Goal: Task Accomplishment & Management: Complete application form

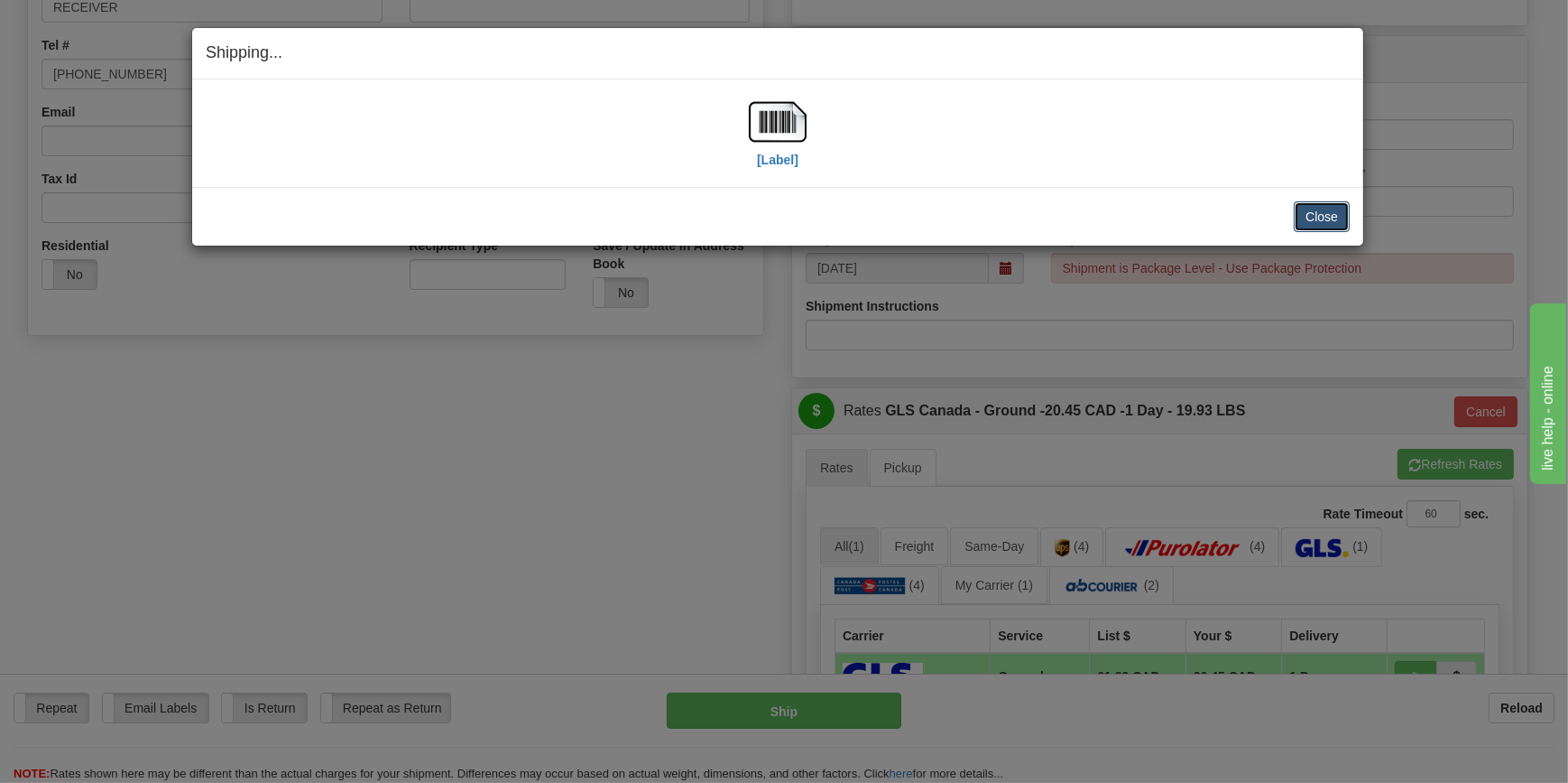
click at [1321, 218] on button "Close" at bounding box center [1321, 217] width 56 height 30
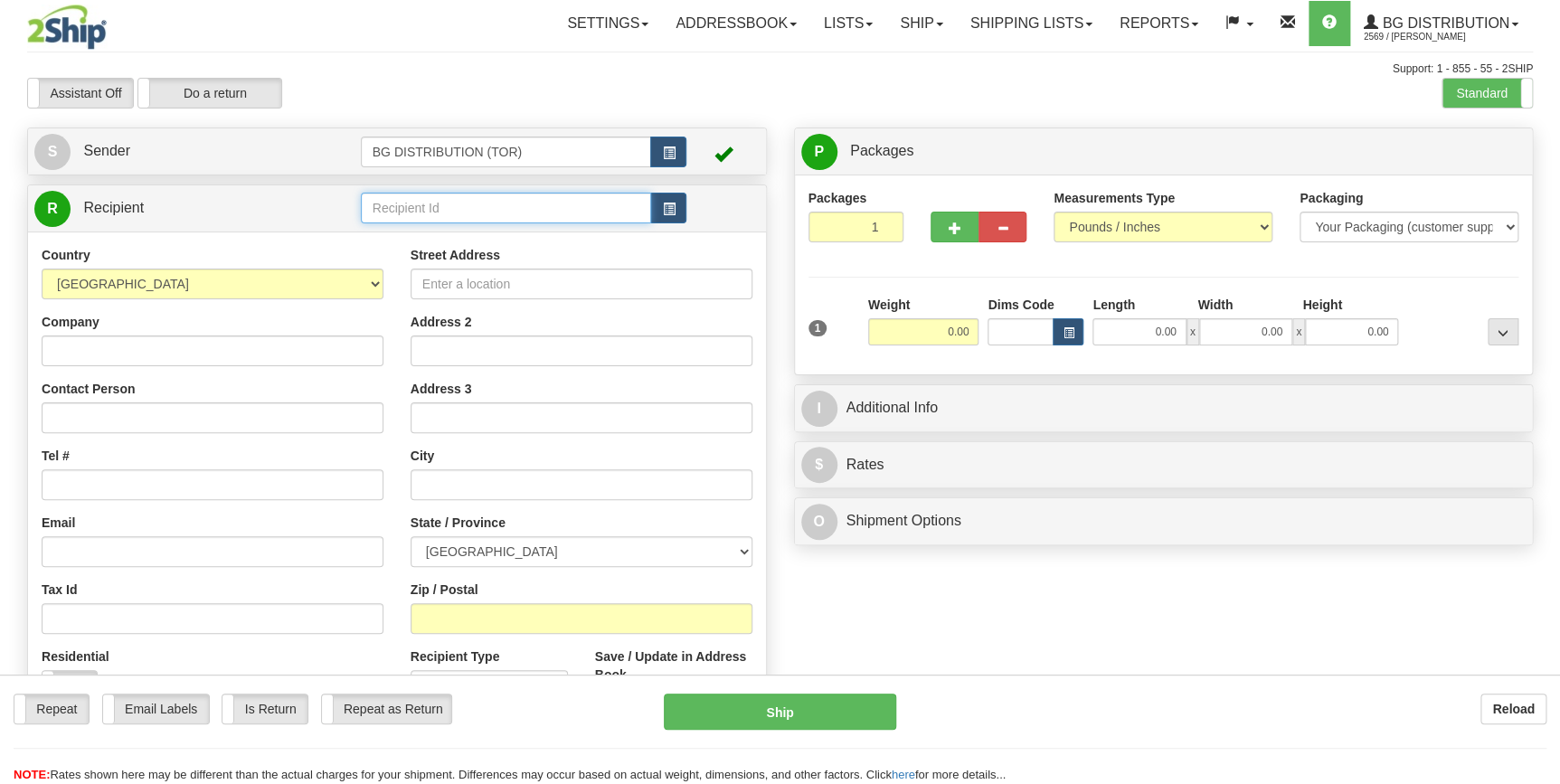
click at [461, 192] on input "text" at bounding box center [505, 208] width 291 height 30
click at [481, 244] on div "BG DISTRIBUTION (STB)" at bounding box center [502, 236] width 273 height 20
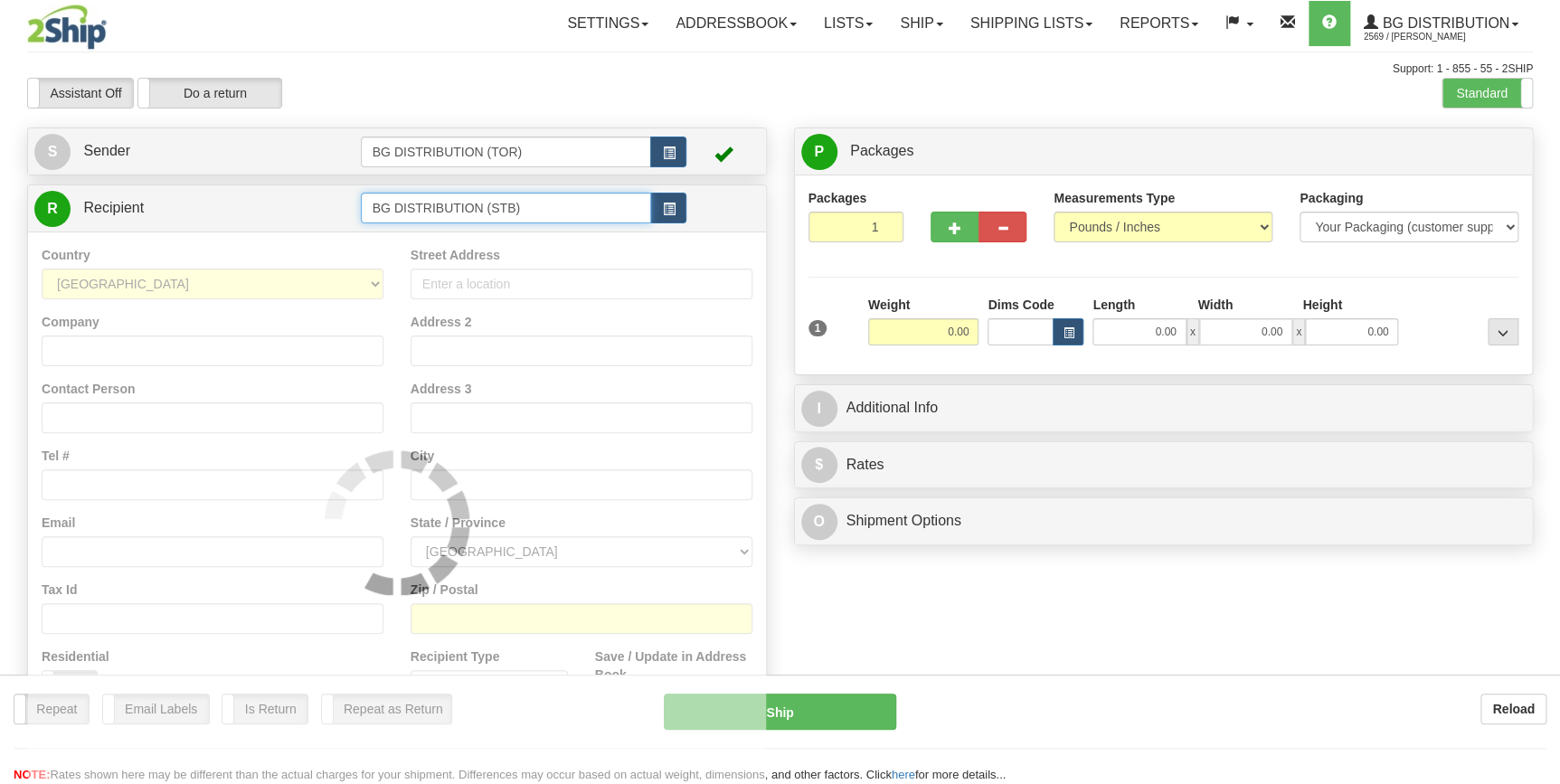
type input "BG DISTRIBUTION (STB)"
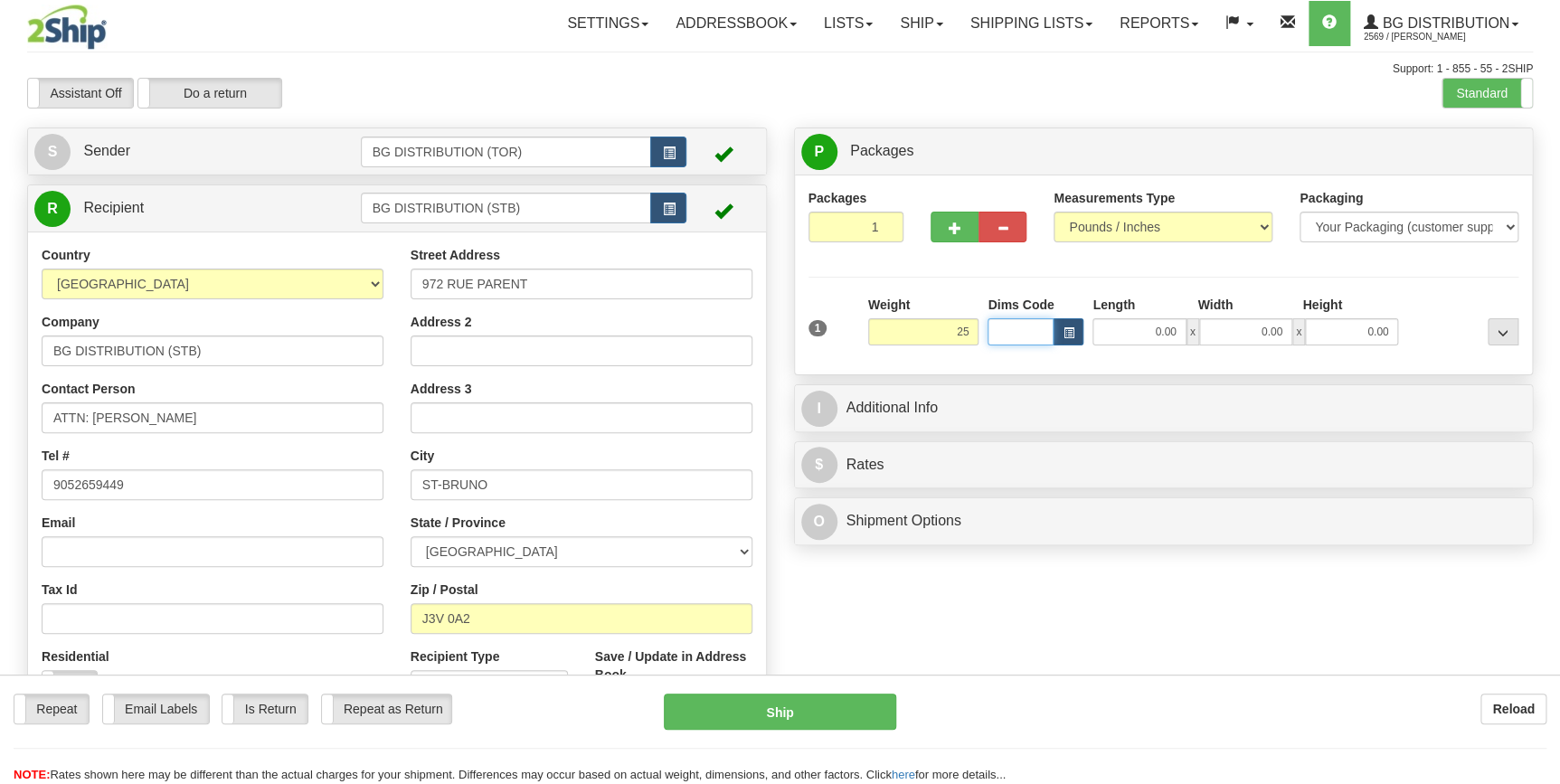
type input "25.00"
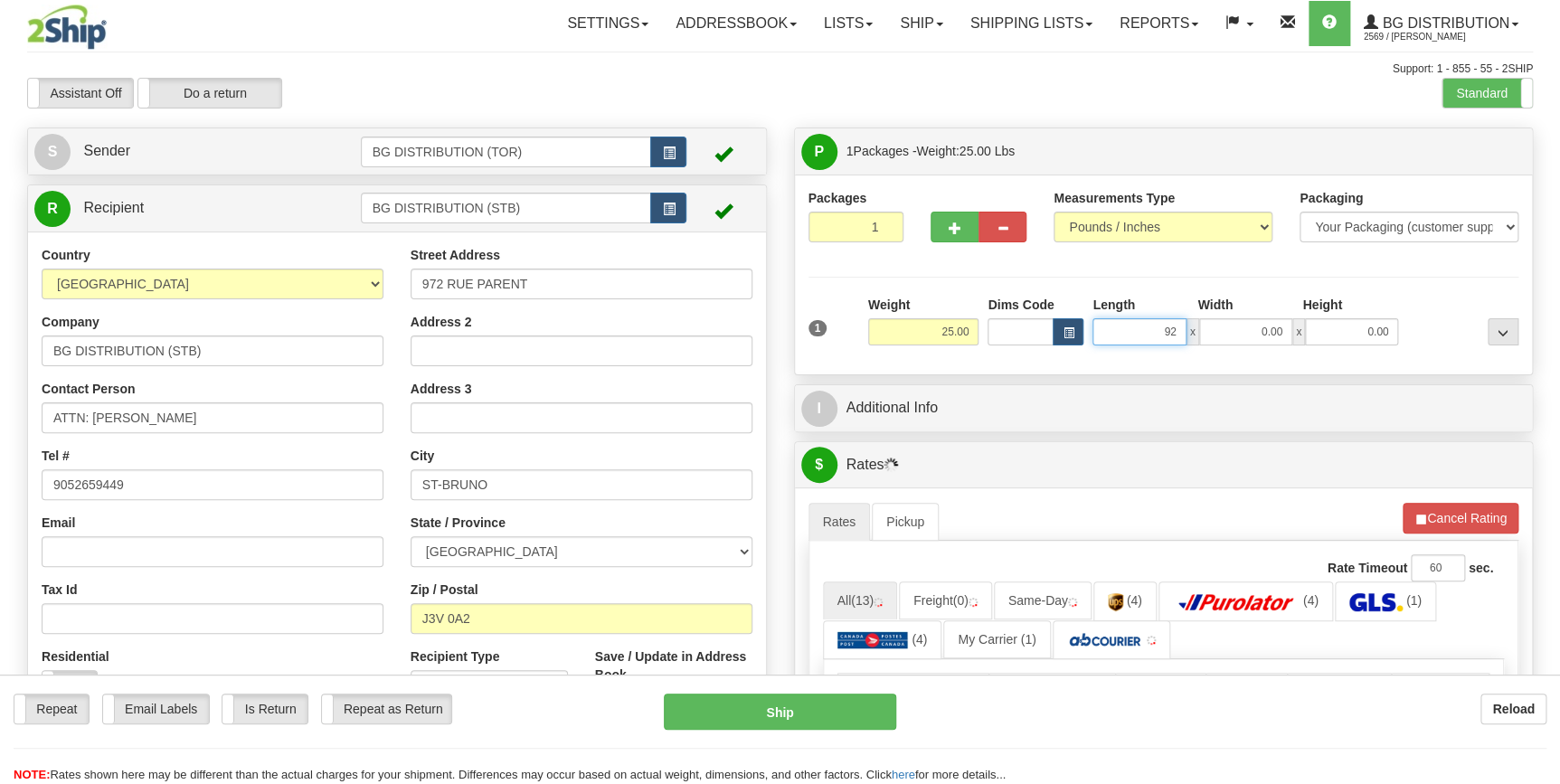
type input "92.00"
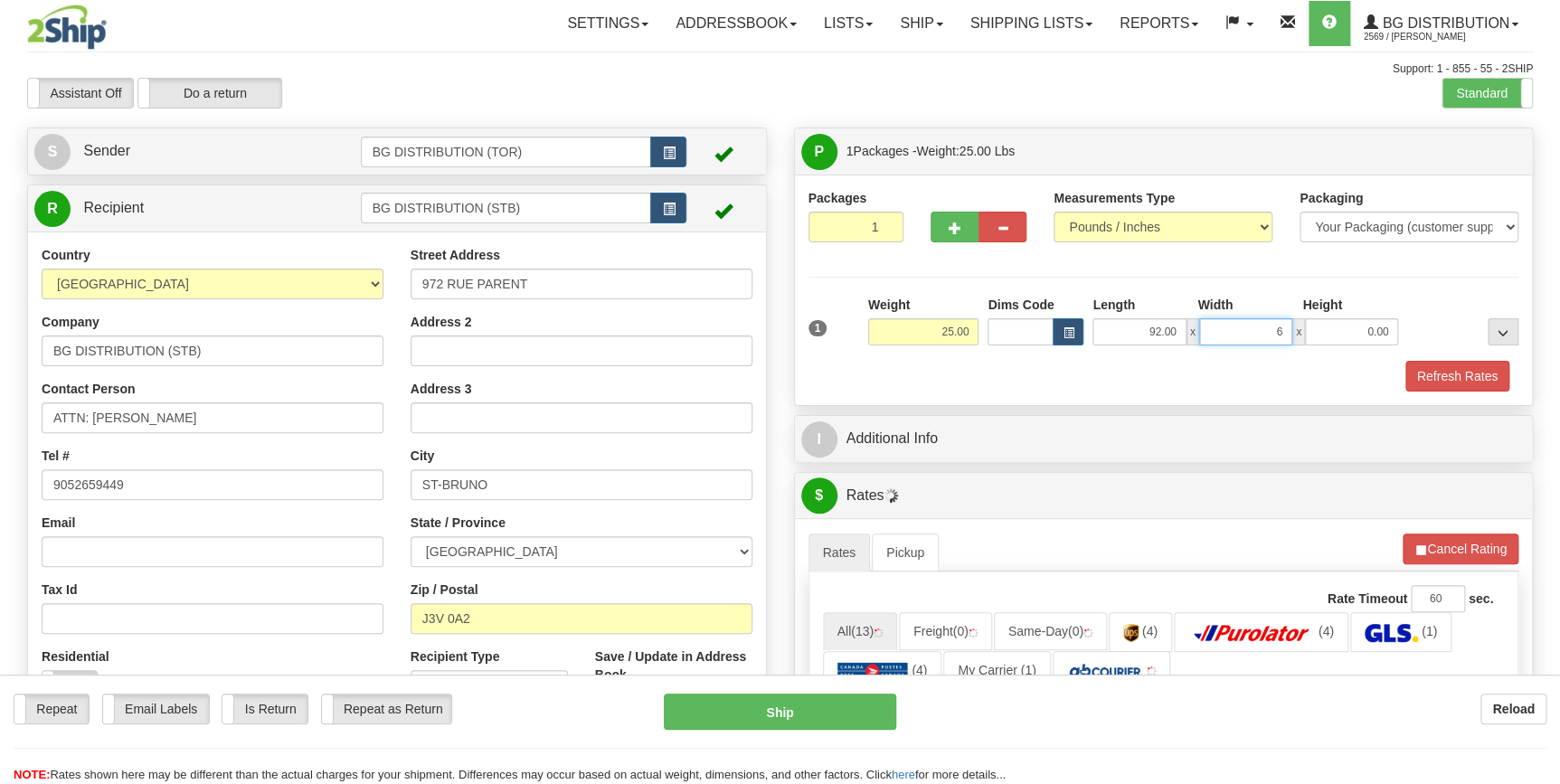
type input "6.00"
type input "4.00"
click at [955, 229] on span "button" at bounding box center [954, 228] width 12 height 11
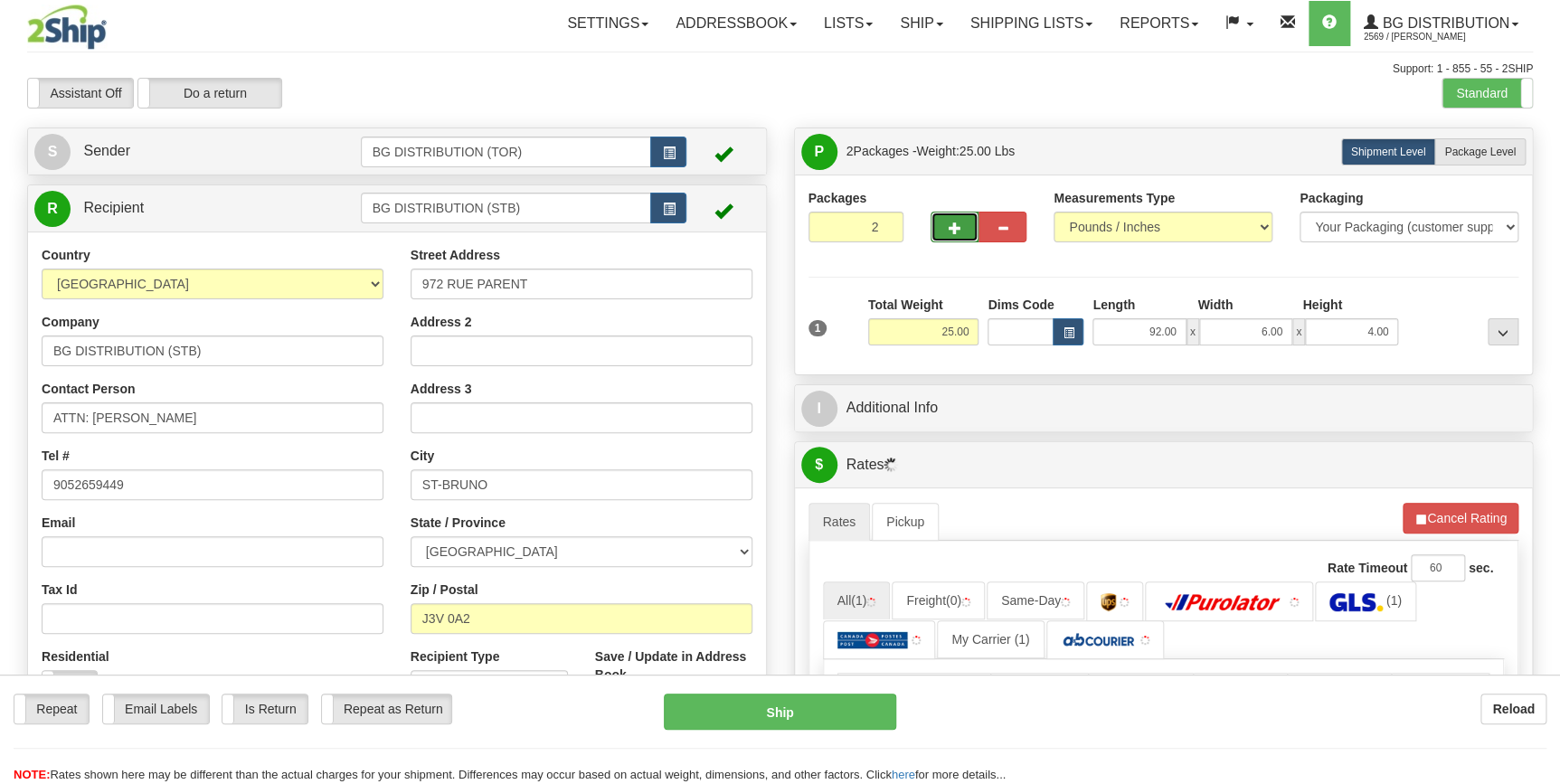
click at [955, 229] on span "button" at bounding box center [954, 228] width 12 height 11
type input "4"
click at [1465, 151] on span "Package Level" at bounding box center [1479, 152] width 71 height 12
radio input "true"
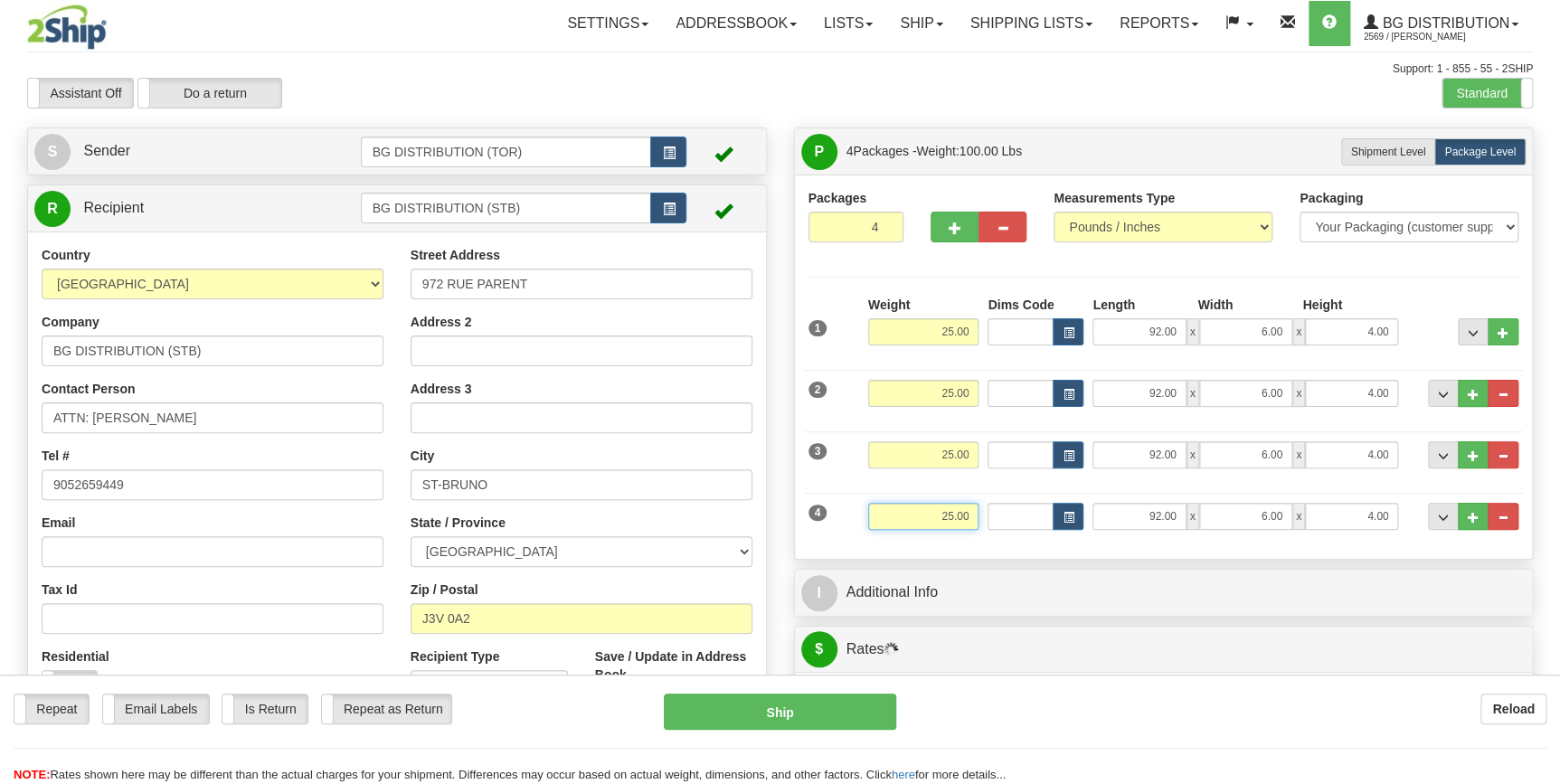
click at [949, 505] on input "25.00" at bounding box center [923, 516] width 111 height 27
type input "23.00"
type input "13.00"
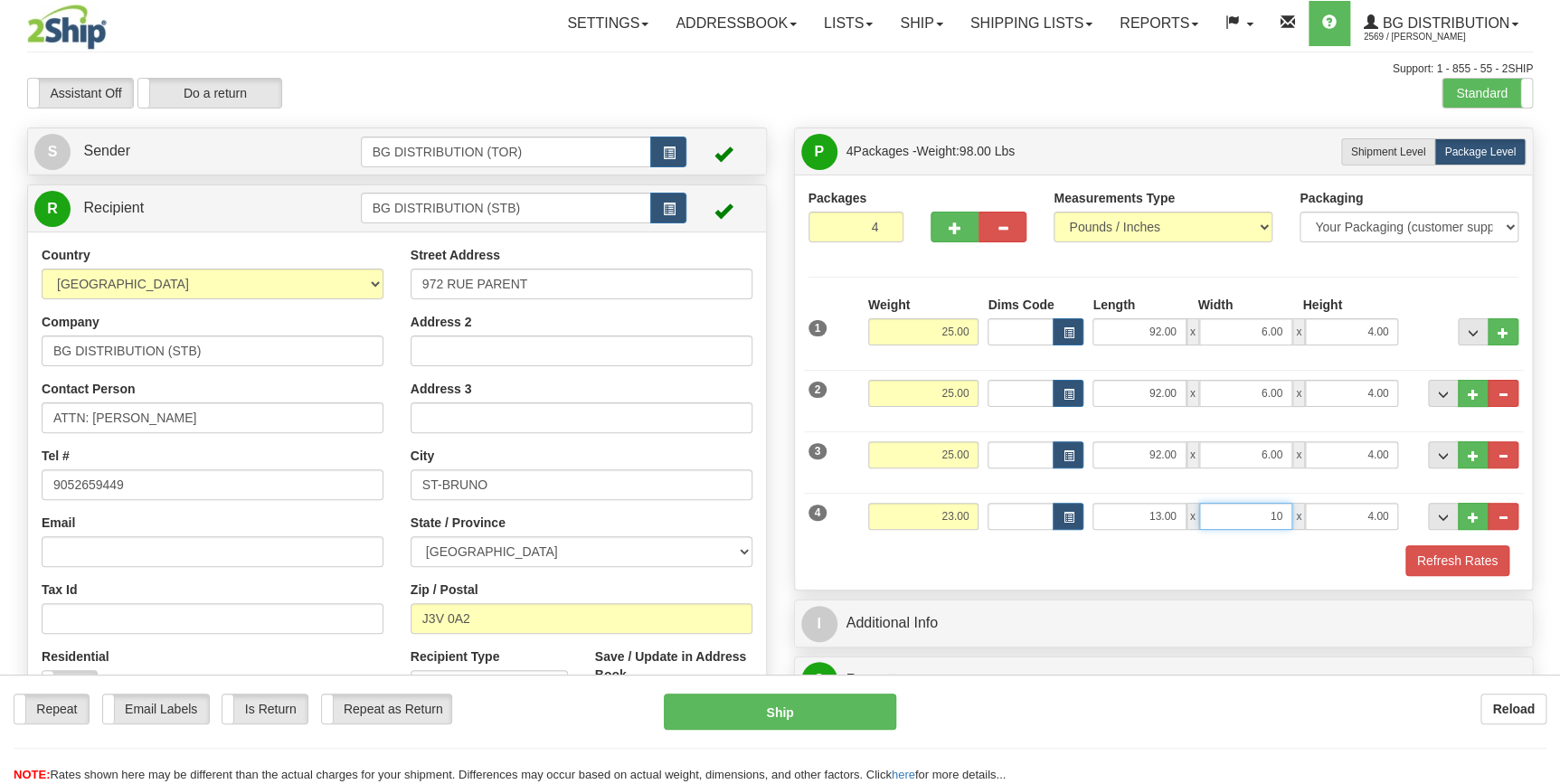
type input "10.00"
type input "8.00"
drag, startPoint x: 999, startPoint y: 554, endPoint x: 1040, endPoint y: 552, distance: 41.0
click at [999, 554] on div "Refresh Rates" at bounding box center [1164, 560] width 720 height 30
click at [1450, 565] on button "Refresh Rates" at bounding box center [1458, 560] width 104 height 30
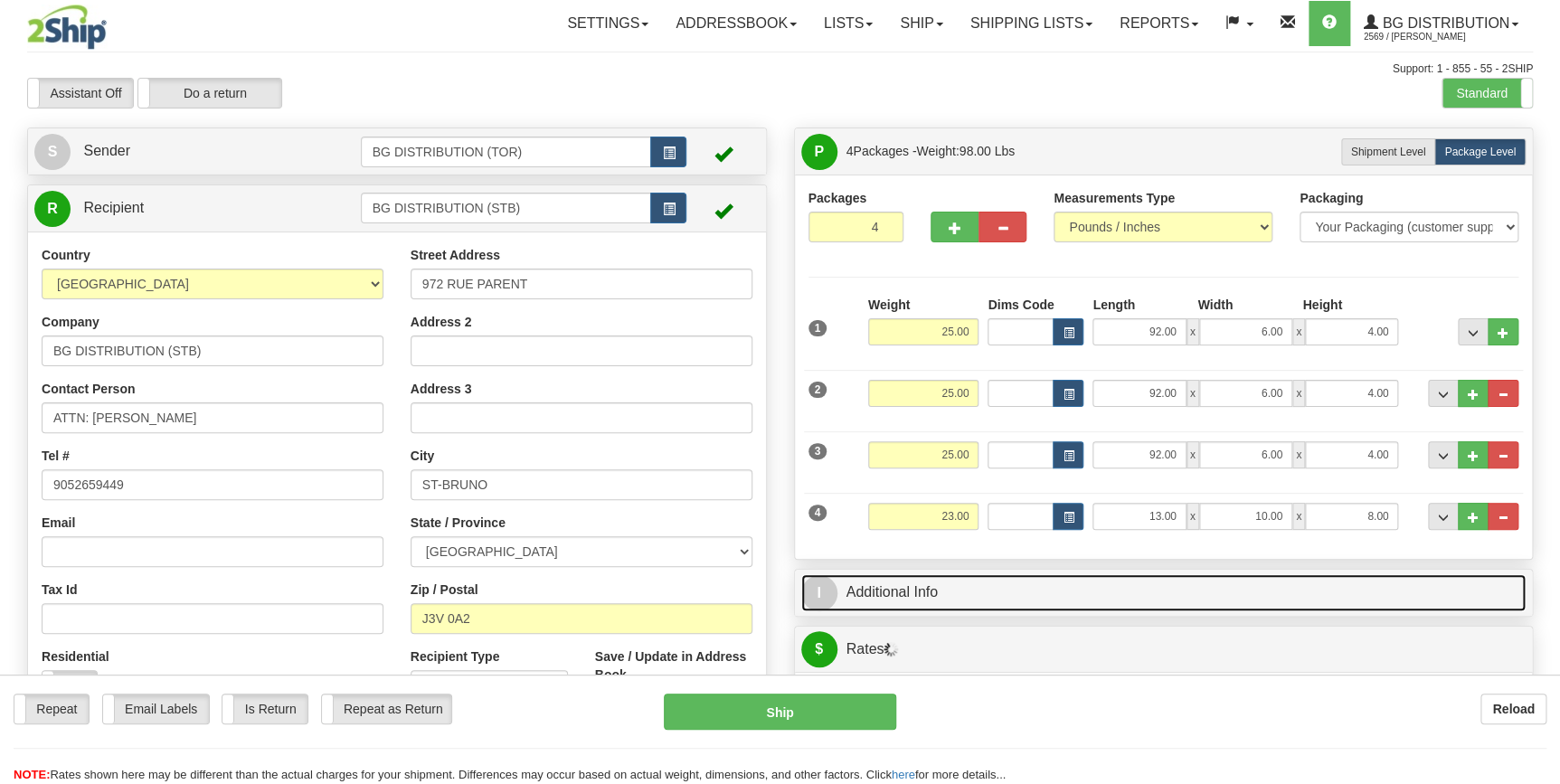
click at [1095, 589] on link "I Additional Info" at bounding box center [1164, 593] width 725 height 37
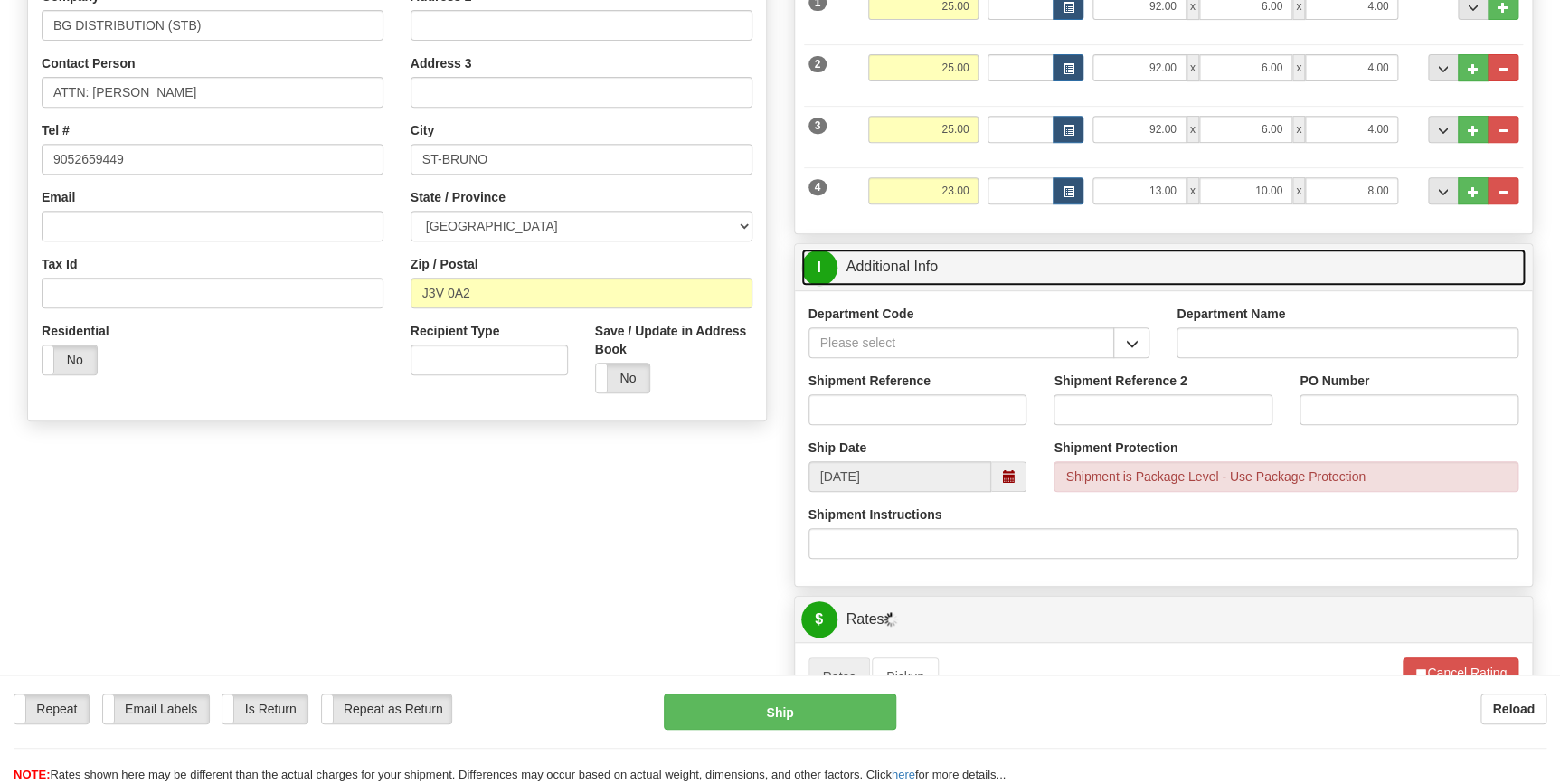
scroll to position [410, 0]
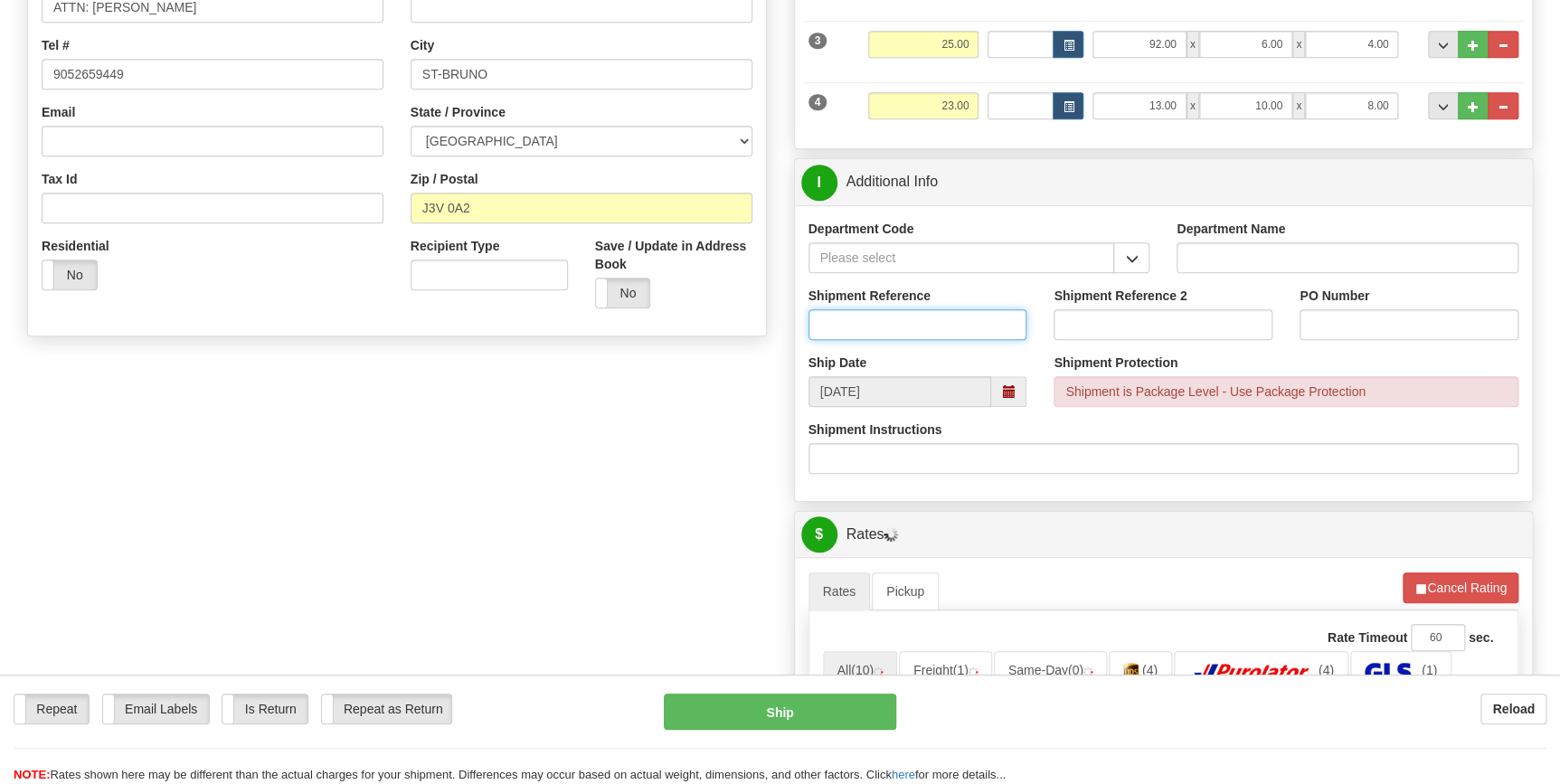
click at [881, 313] on input "Shipment Reference" at bounding box center [918, 324] width 219 height 30
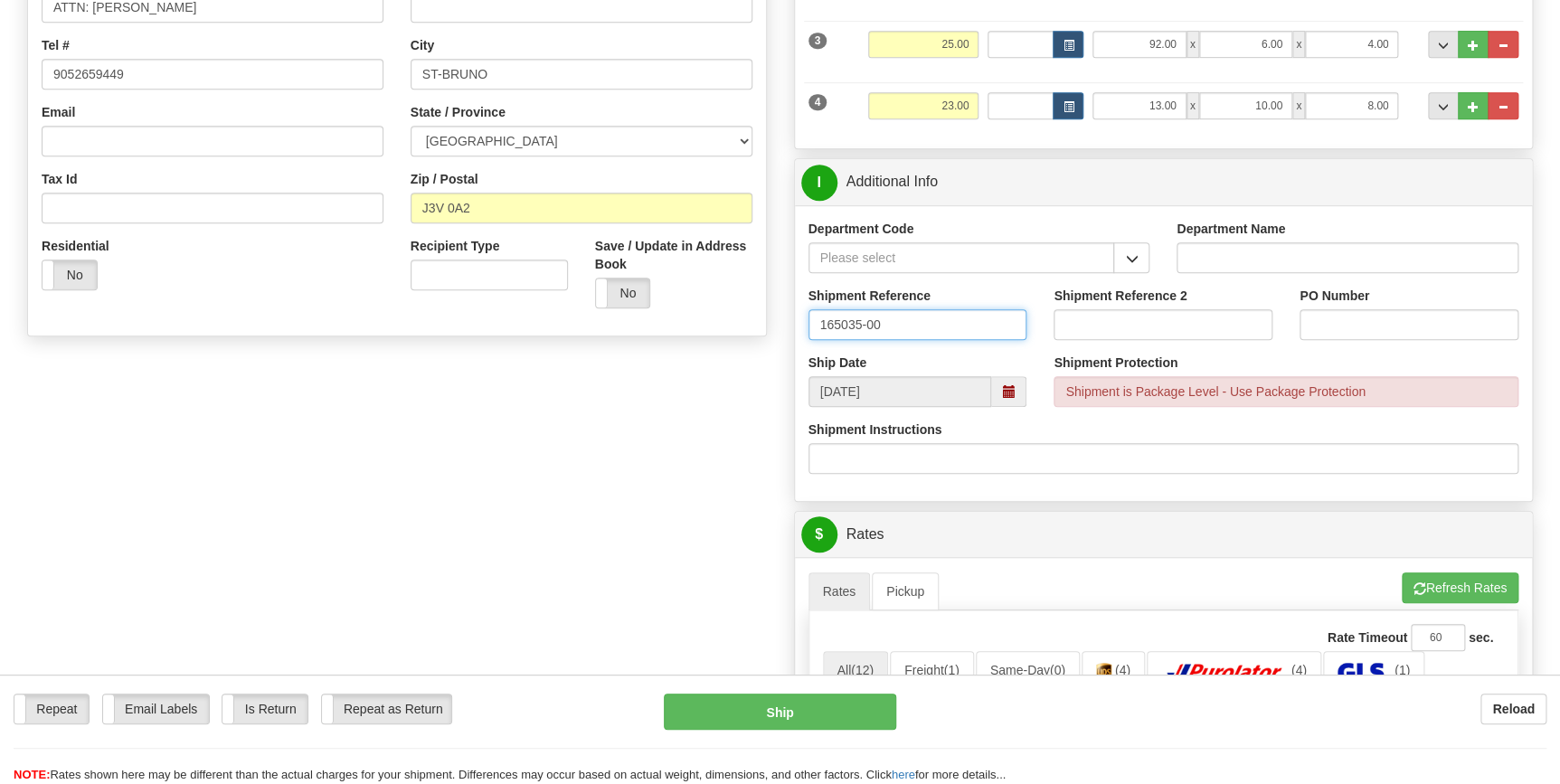
type input "165035-00"
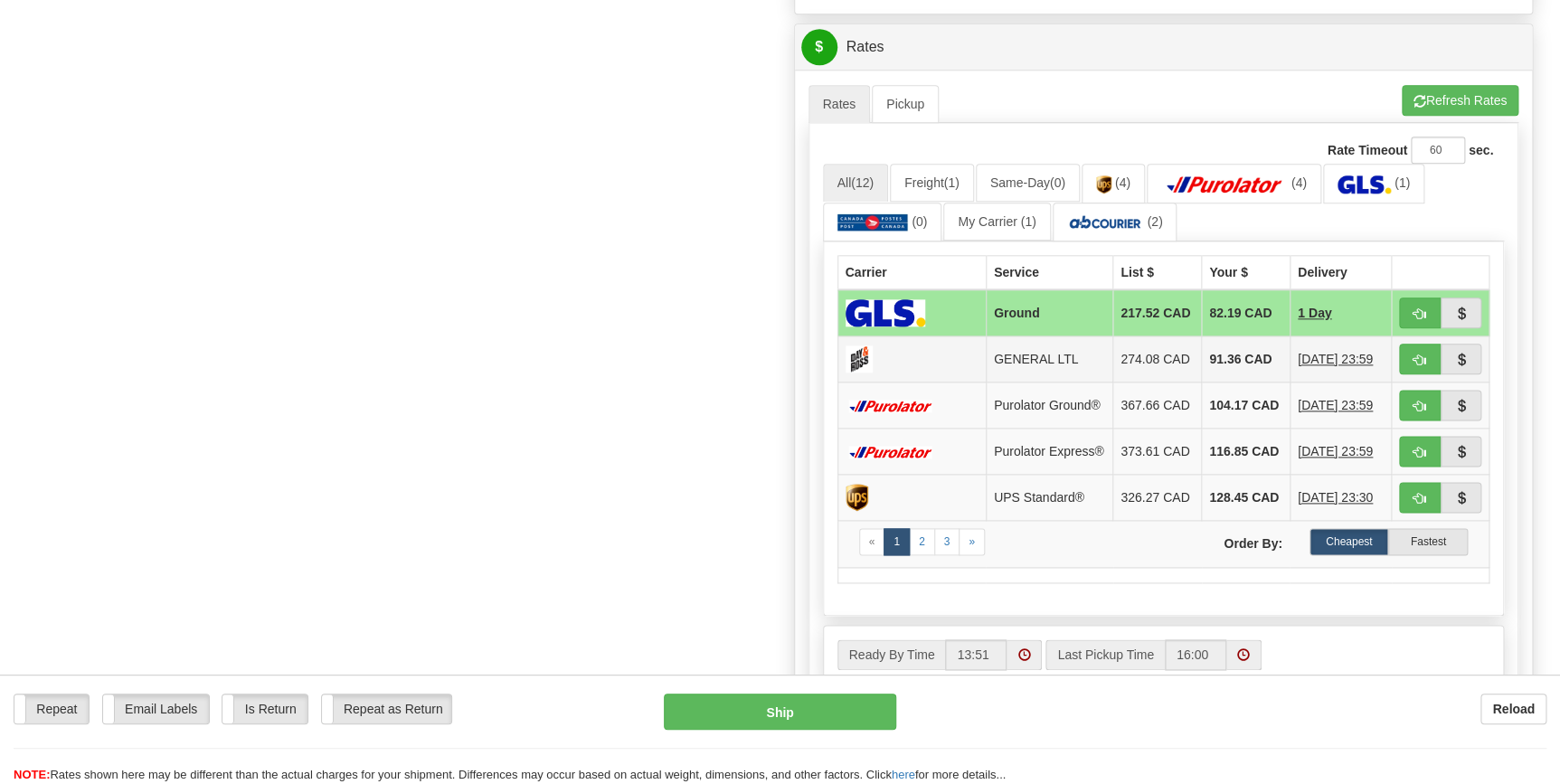
scroll to position [904, 0]
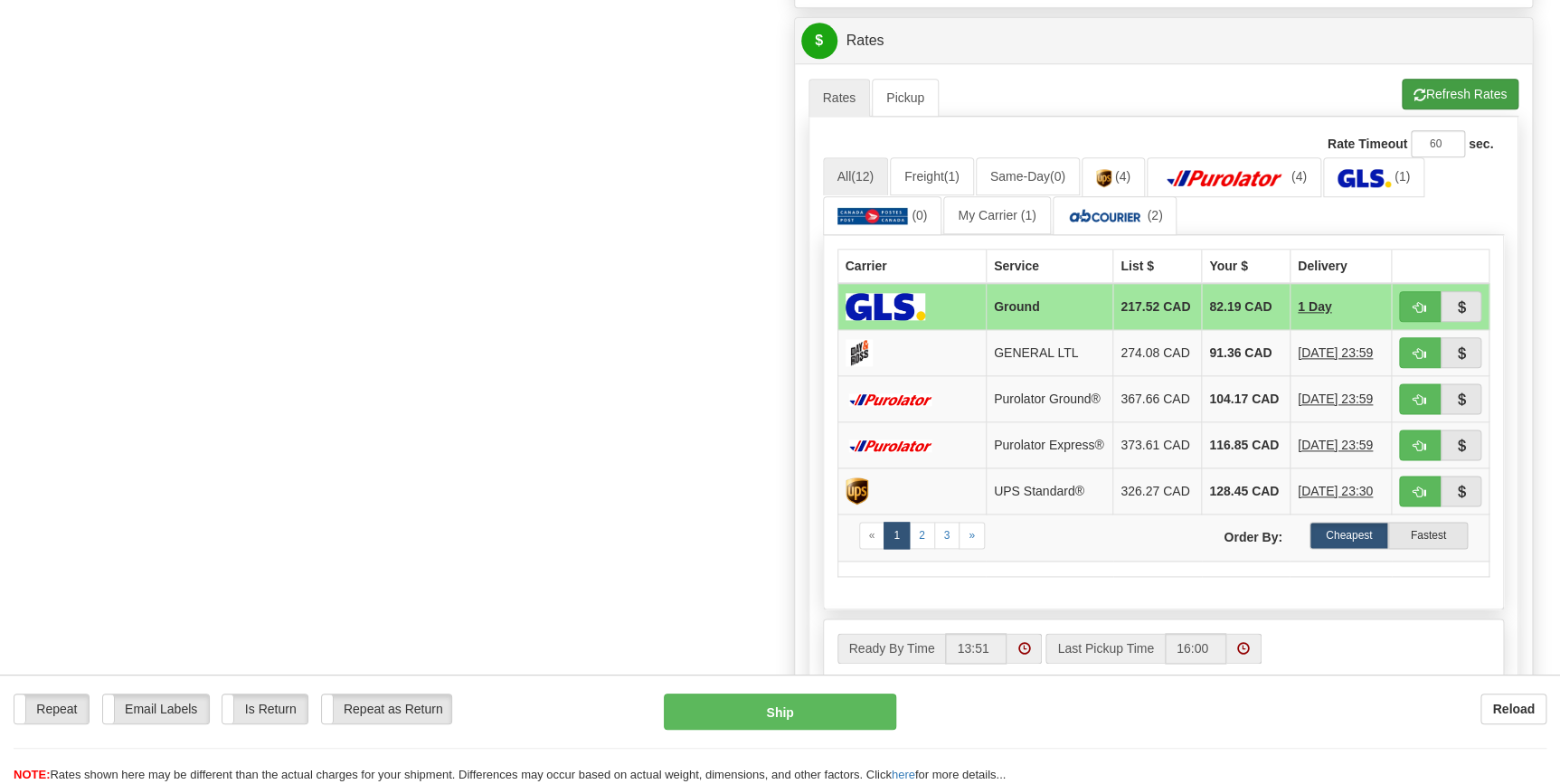
type input "STB"
click at [1439, 90] on button "Refresh Rates" at bounding box center [1459, 94] width 117 height 30
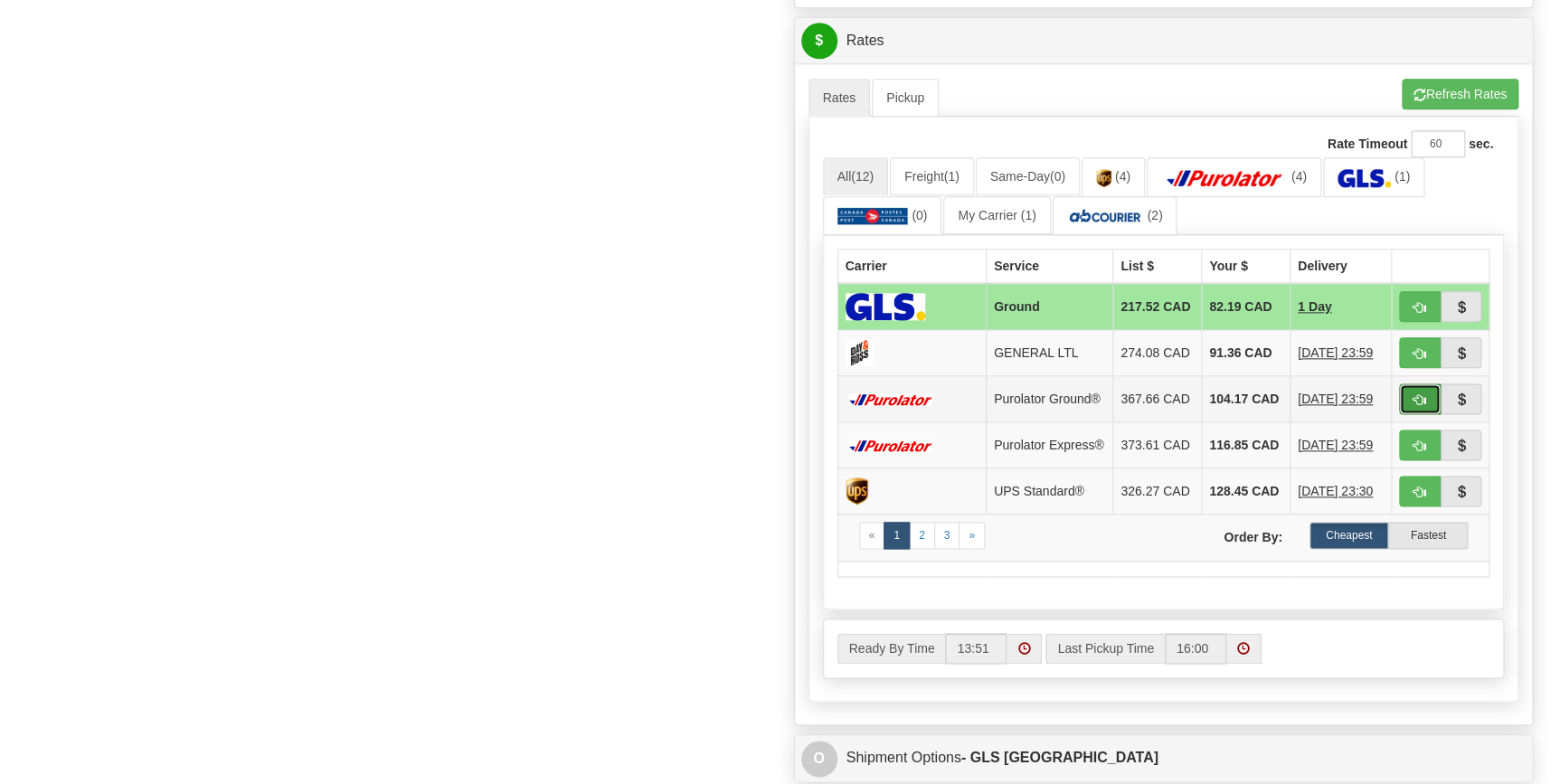
click at [1427, 399] on button "button" at bounding box center [1420, 398] width 42 height 30
type input "260"
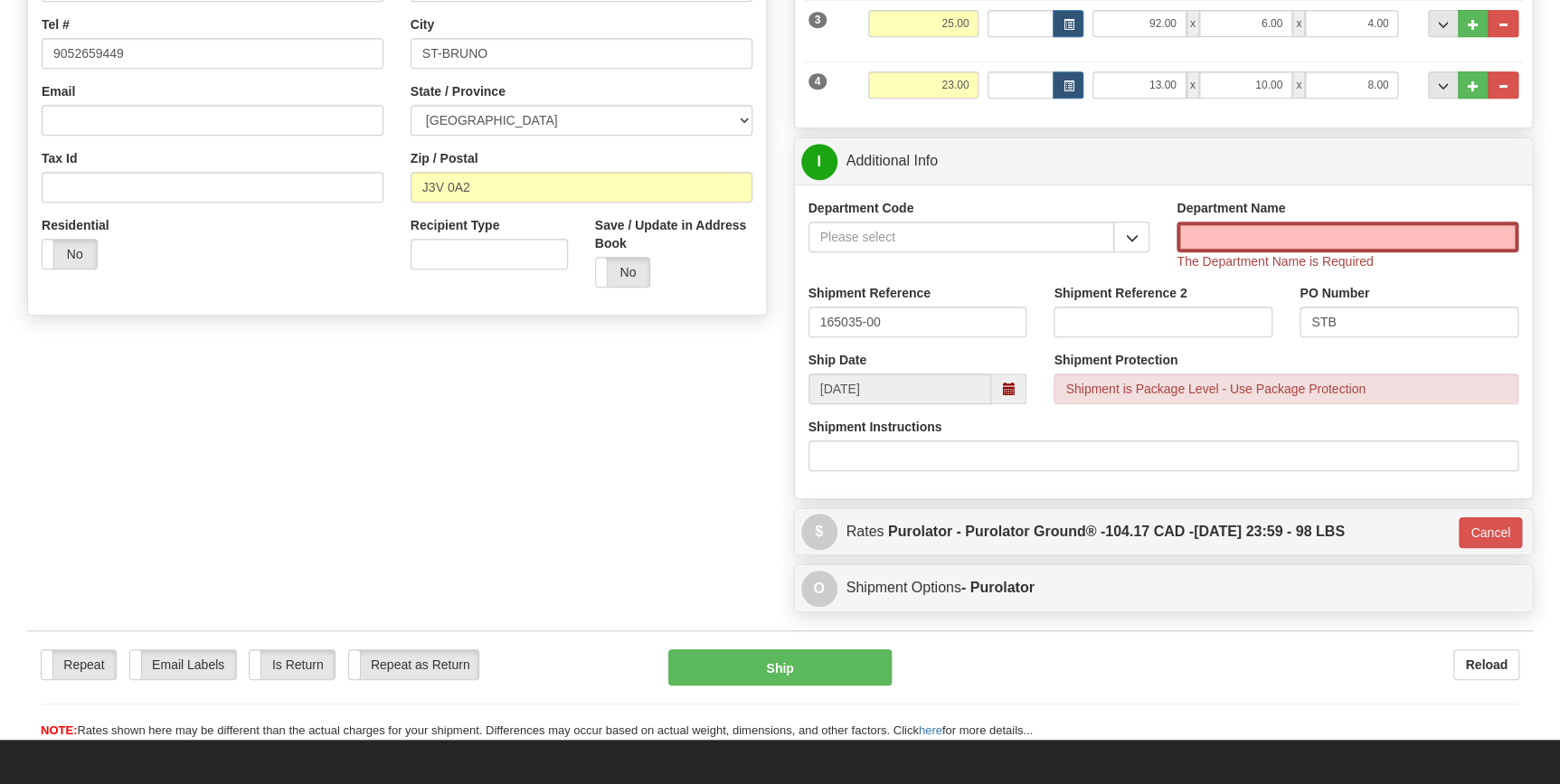
scroll to position [432, 0]
click at [1120, 231] on button "button" at bounding box center [1131, 236] width 36 height 30
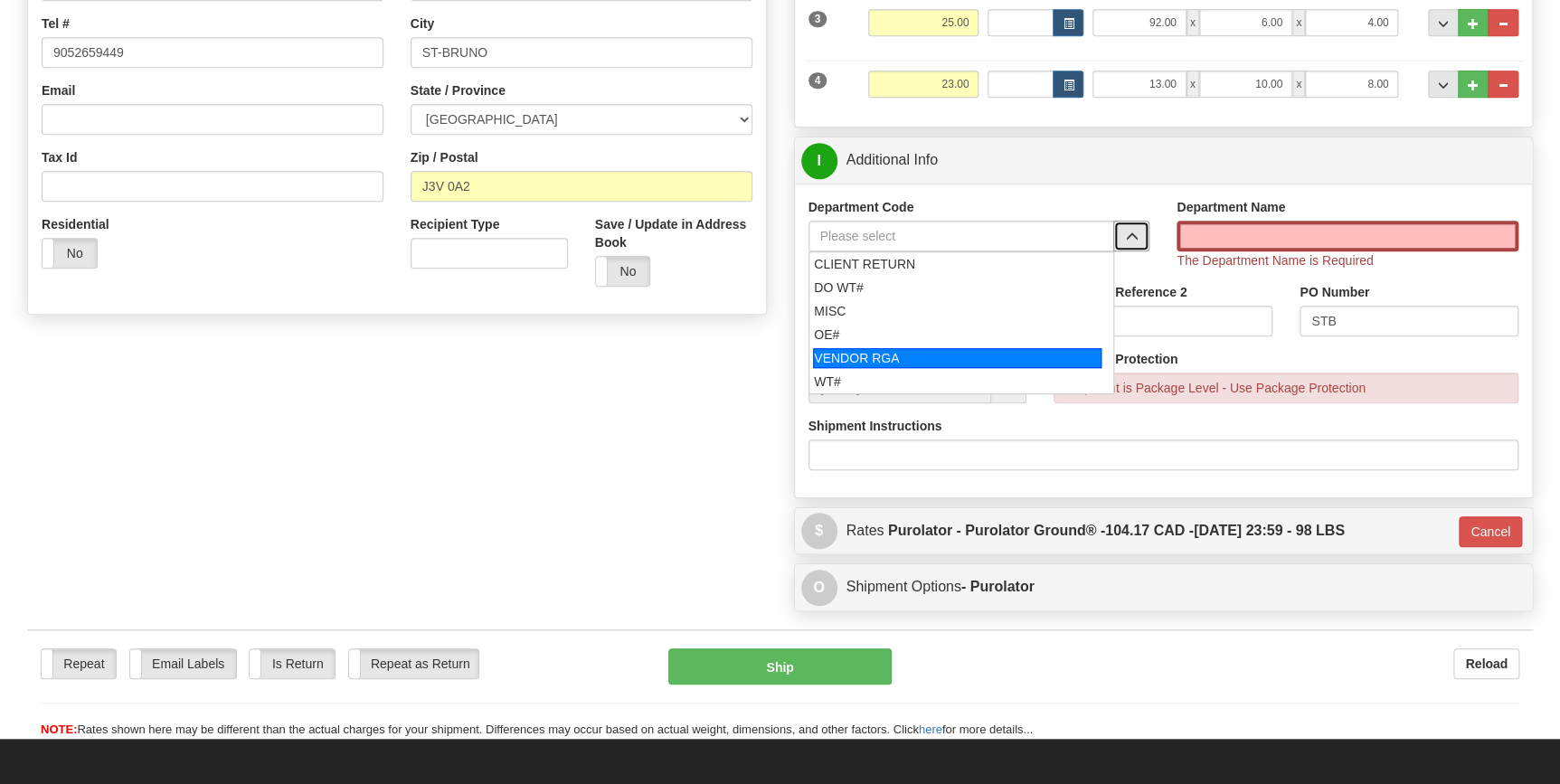
click at [858, 368] on li "VENDOR RGA" at bounding box center [961, 357] width 304 height 24
type input "WT#"
type input "WAREHOUSE TRANSFERS"
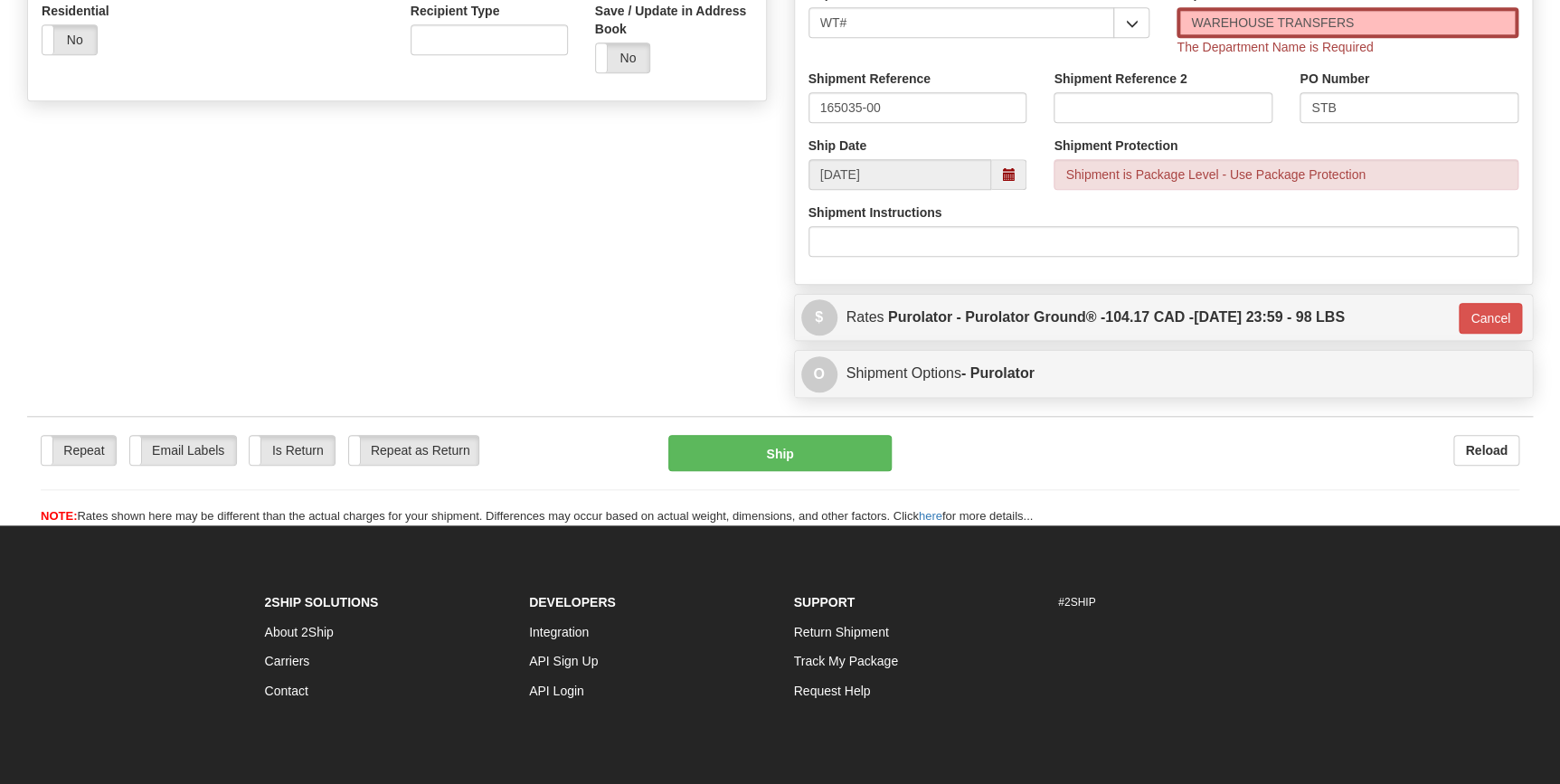
scroll to position [678, 0]
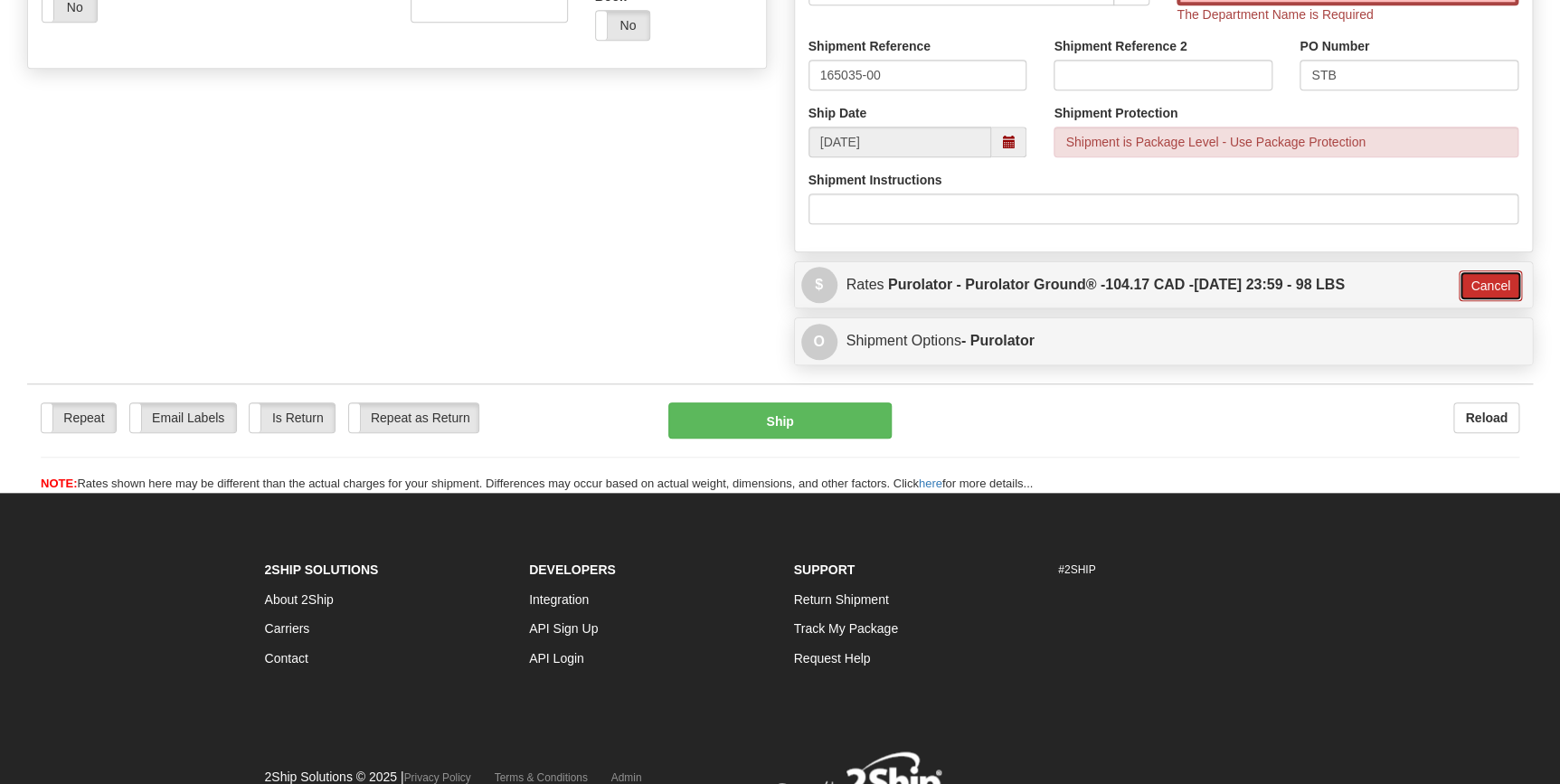
click at [1502, 289] on button "Cancel" at bounding box center [1490, 285] width 64 height 30
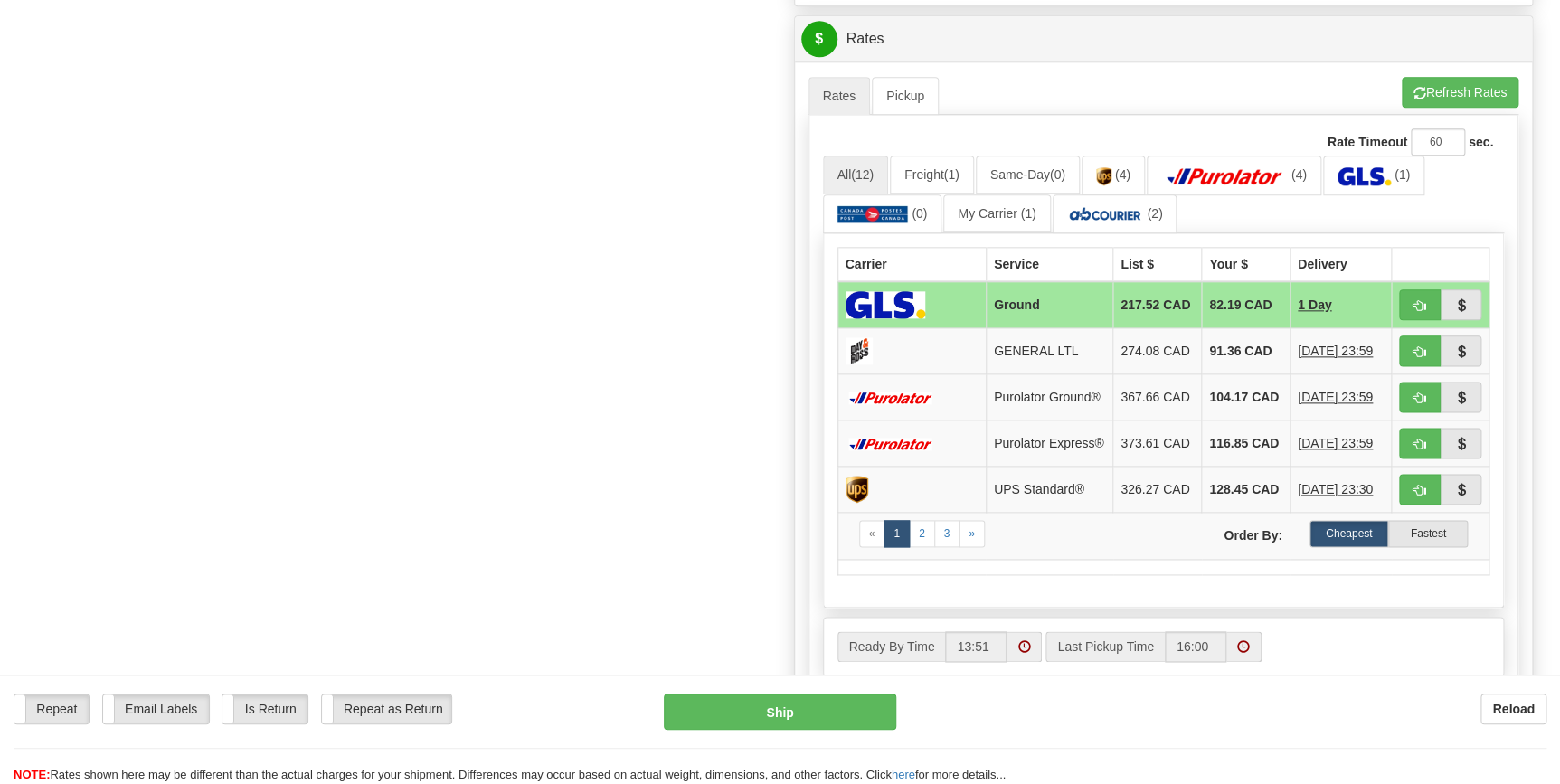
scroll to position [925, 0]
click at [1416, 403] on span "button" at bounding box center [1419, 397] width 12 height 11
type input "260"
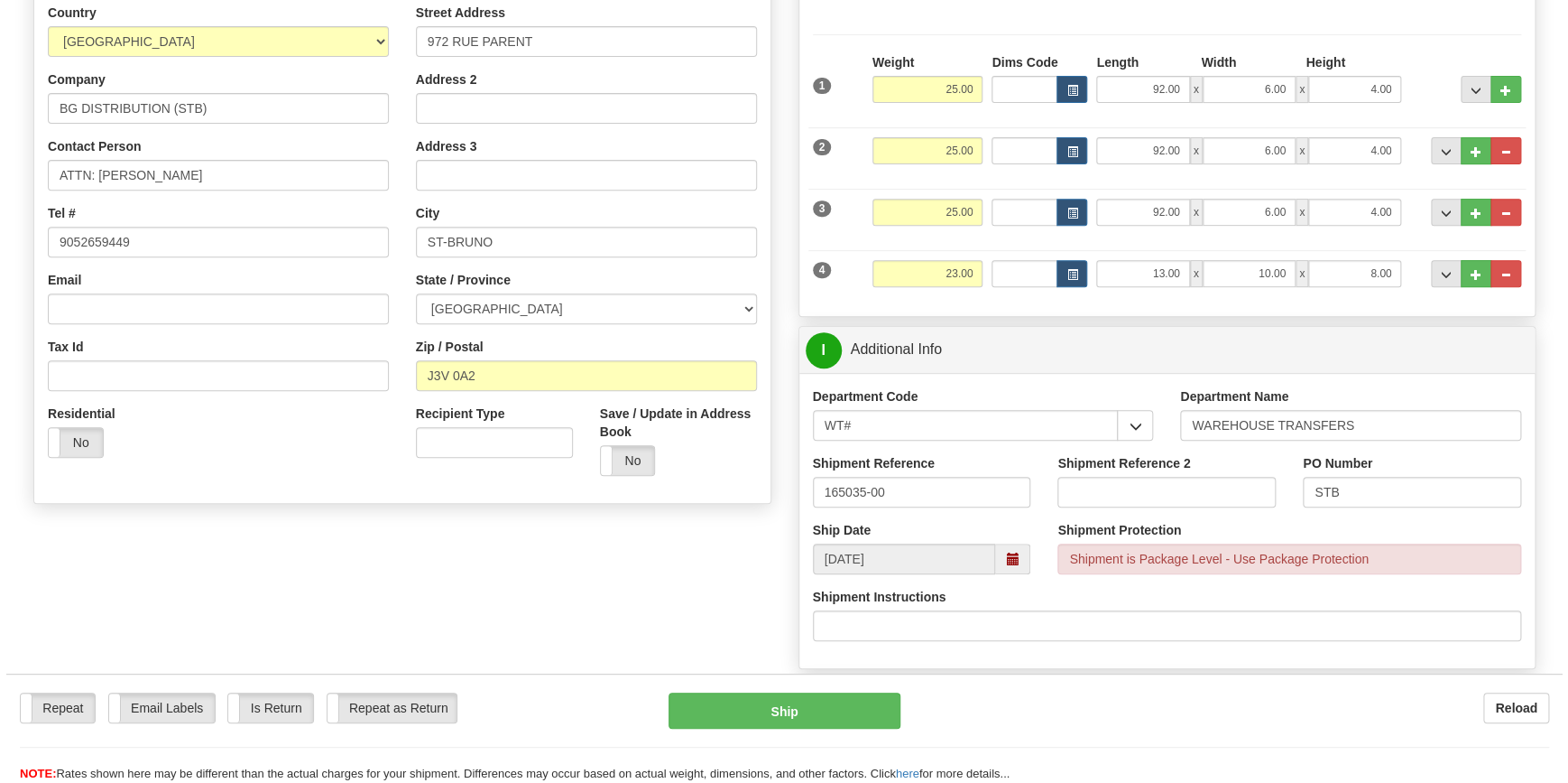
scroll to position [245, 0]
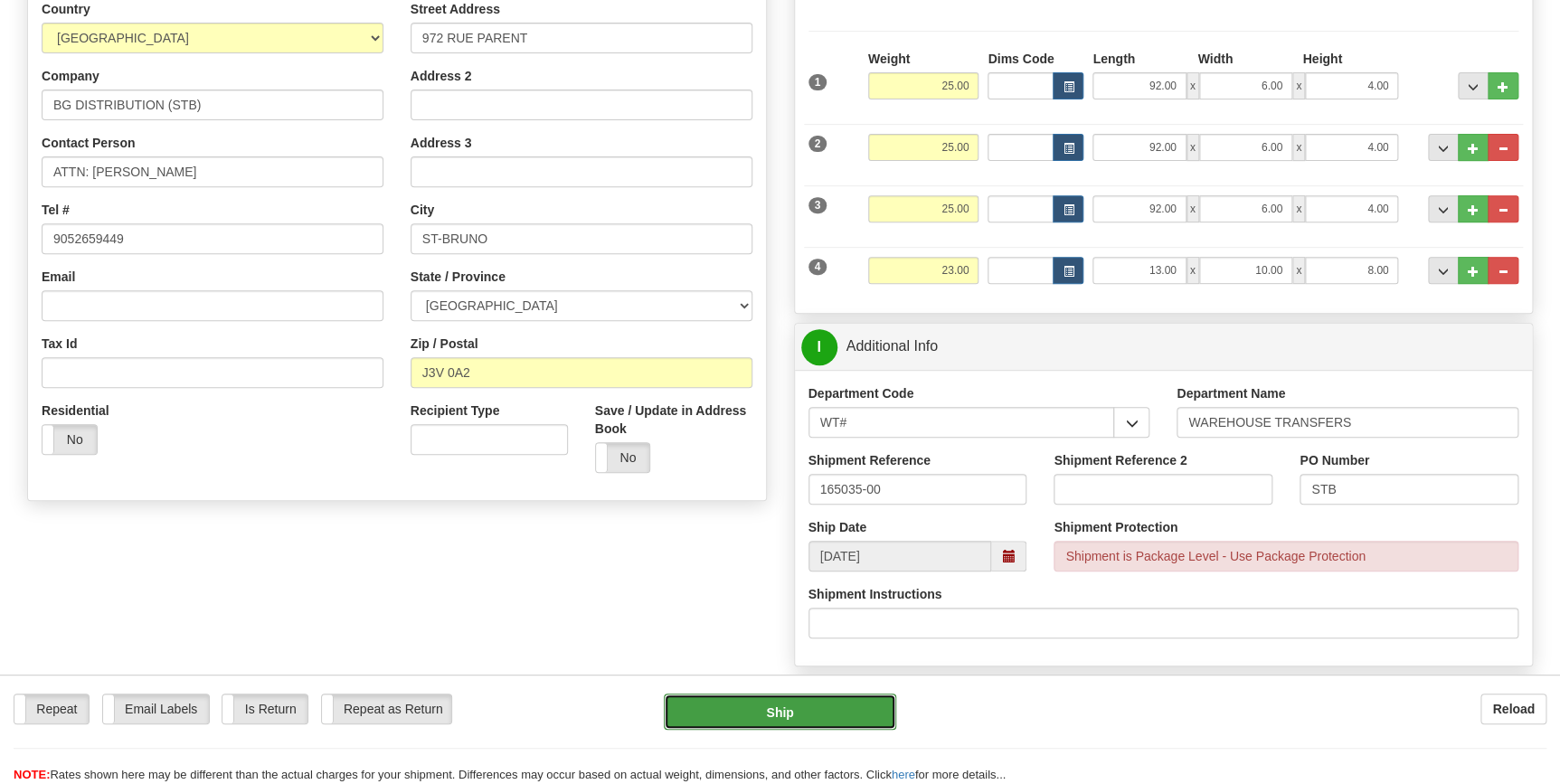
click at [840, 702] on button "Ship" at bounding box center [780, 711] width 232 height 36
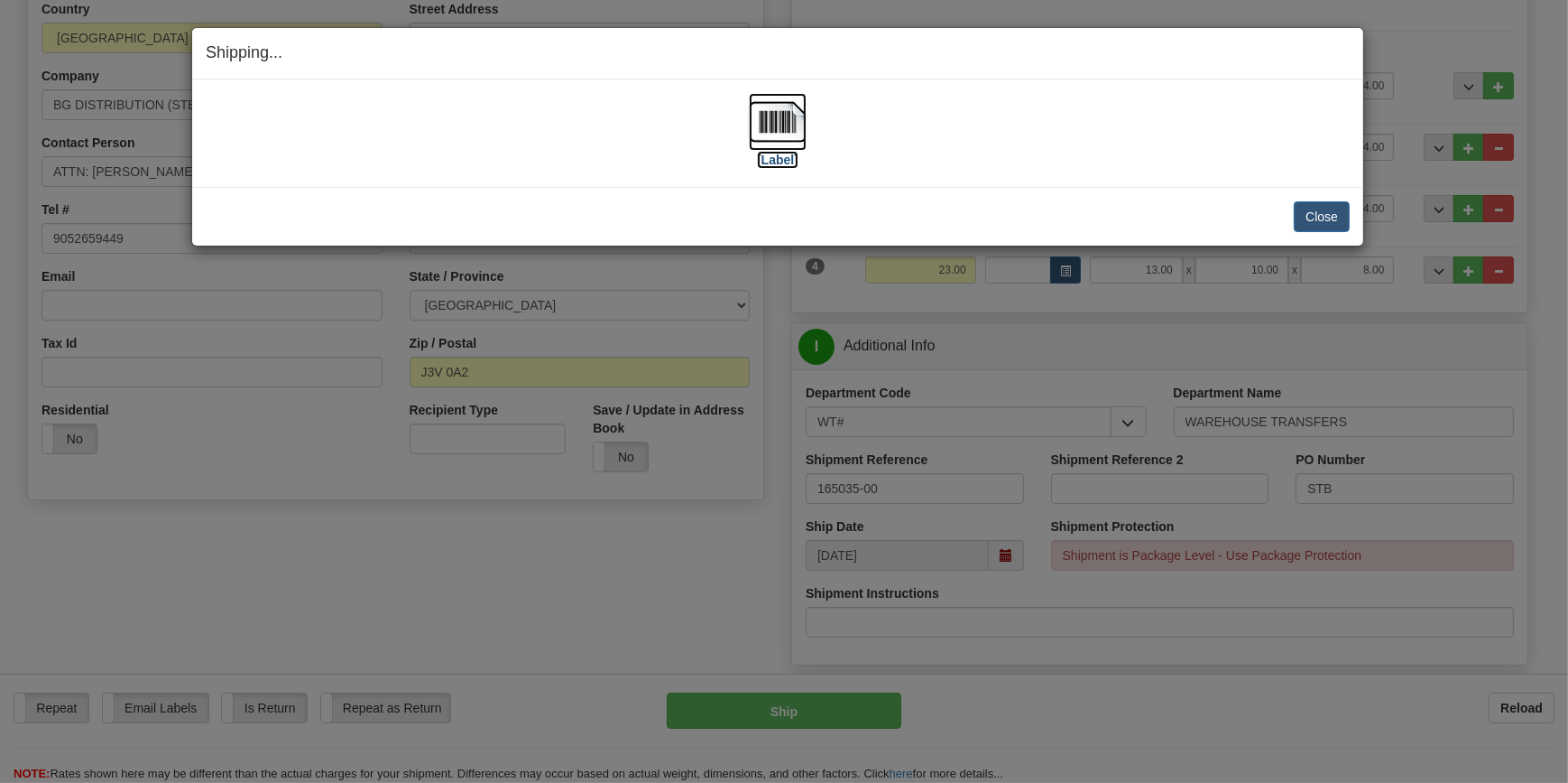
click at [784, 153] on label "[Label]" at bounding box center [778, 159] width 42 height 18
